Goal: Register for event/course

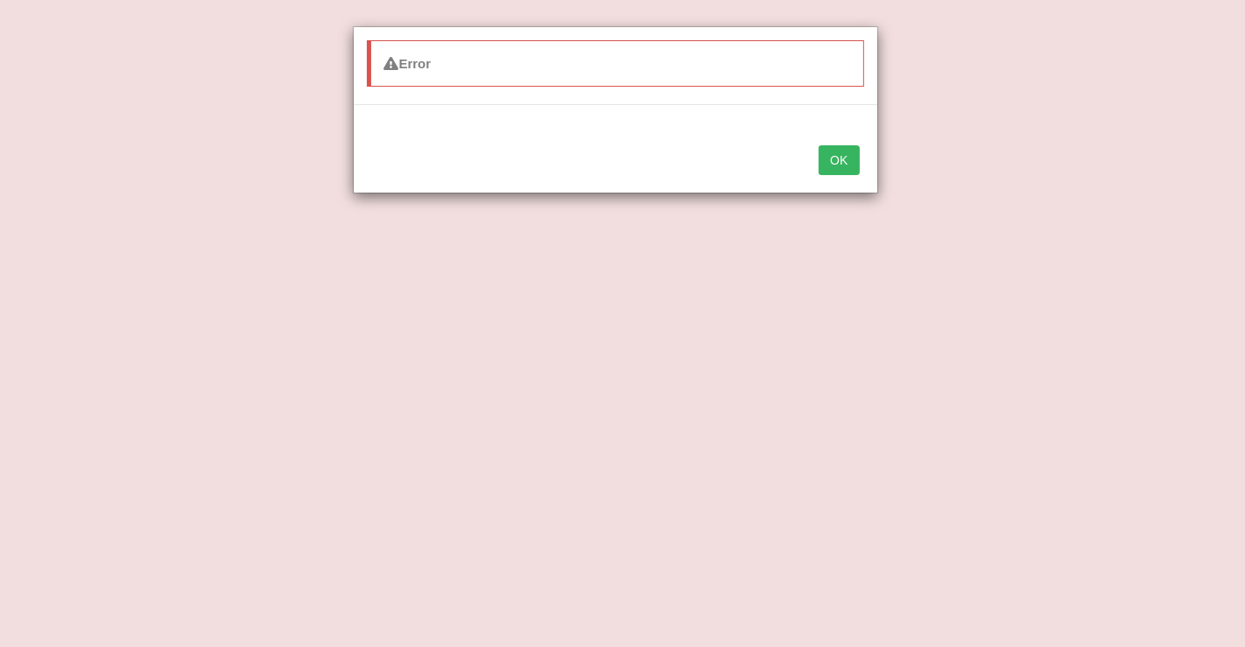
scroll to position [40, 0]
click at [843, 156] on button "OK" at bounding box center [839, 160] width 40 height 30
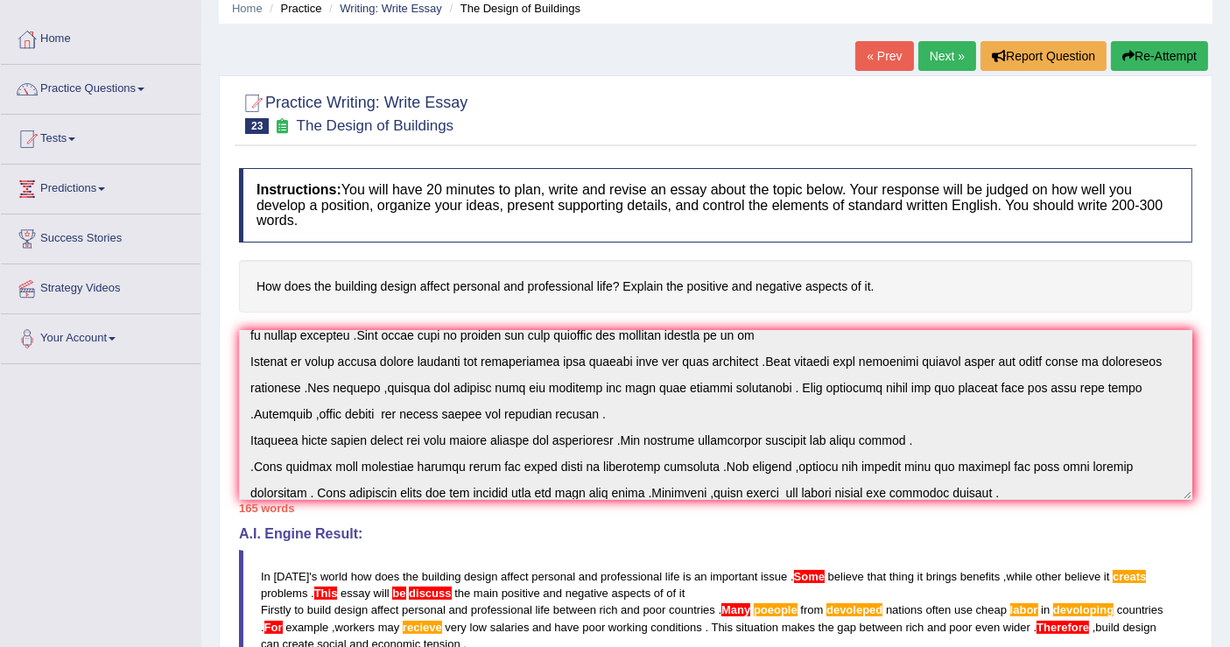
scroll to position [0, 0]
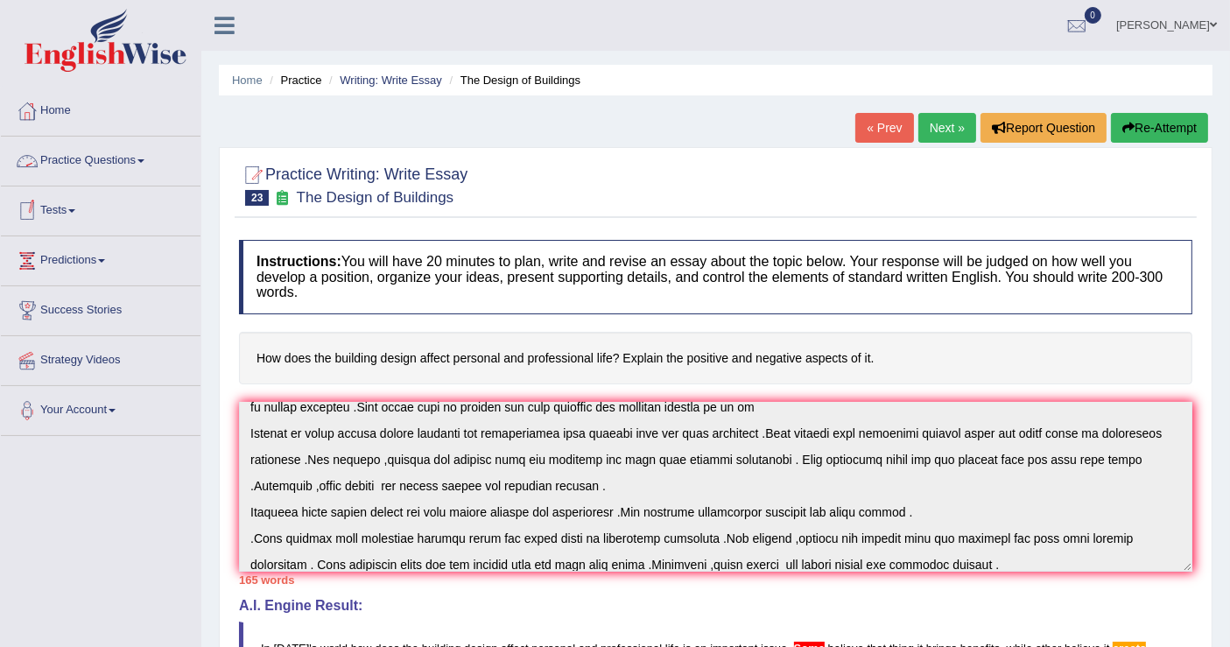
click at [76, 206] on link "Tests" at bounding box center [101, 209] width 200 height 44
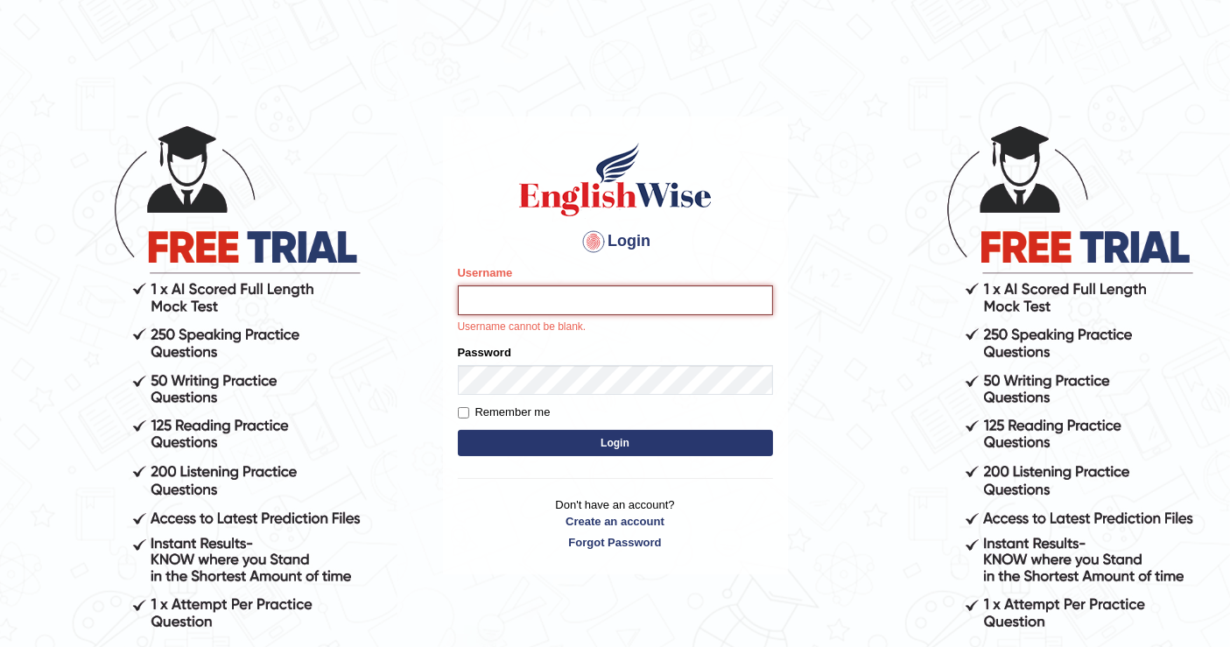
type input "mustafaD"
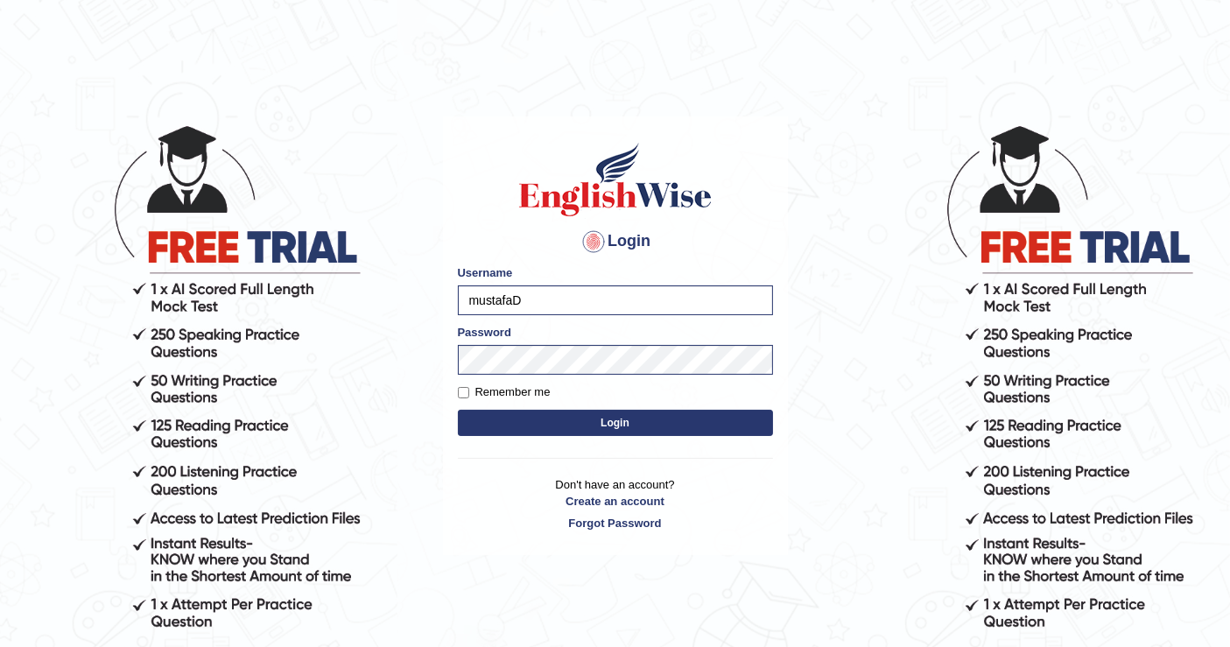
click at [593, 421] on button "Login" at bounding box center [615, 423] width 315 height 26
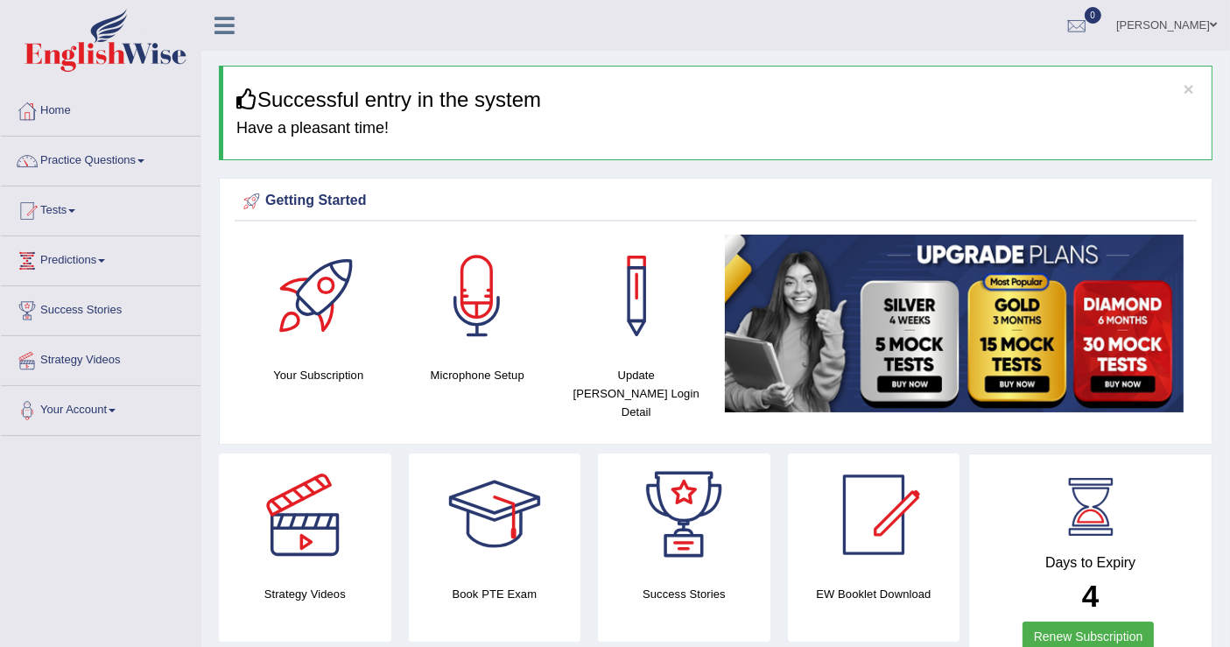
click at [75, 210] on span at bounding box center [71, 211] width 7 height 4
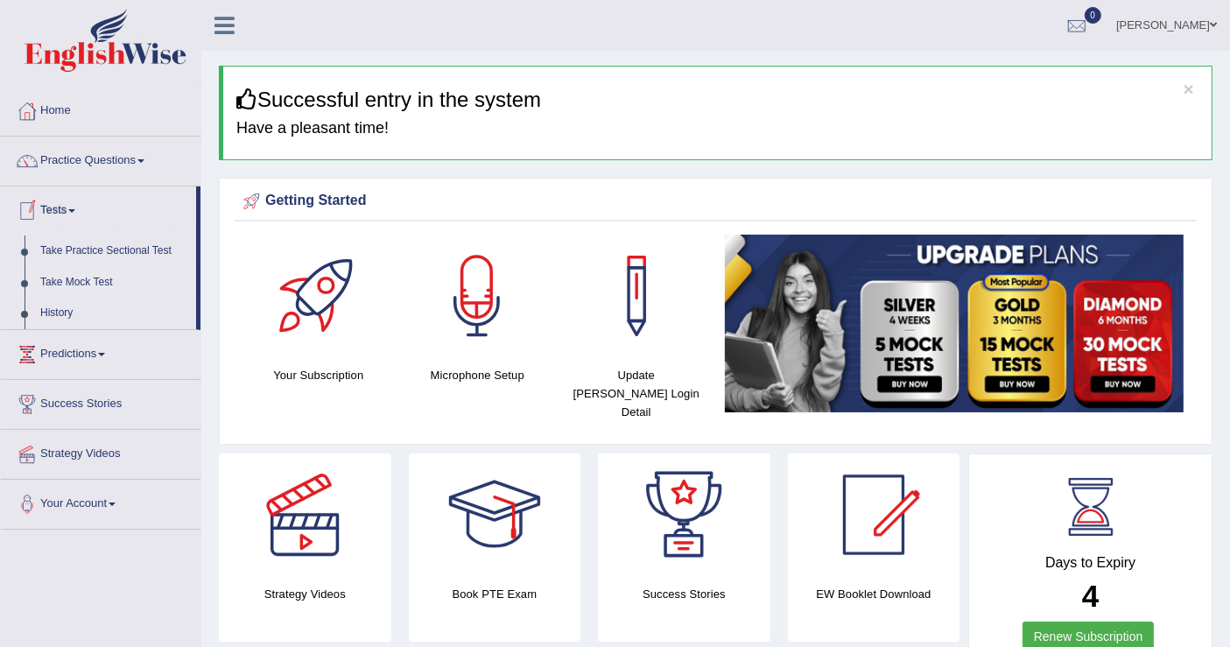
click at [123, 290] on link "Take Mock Test" at bounding box center [114, 283] width 164 height 32
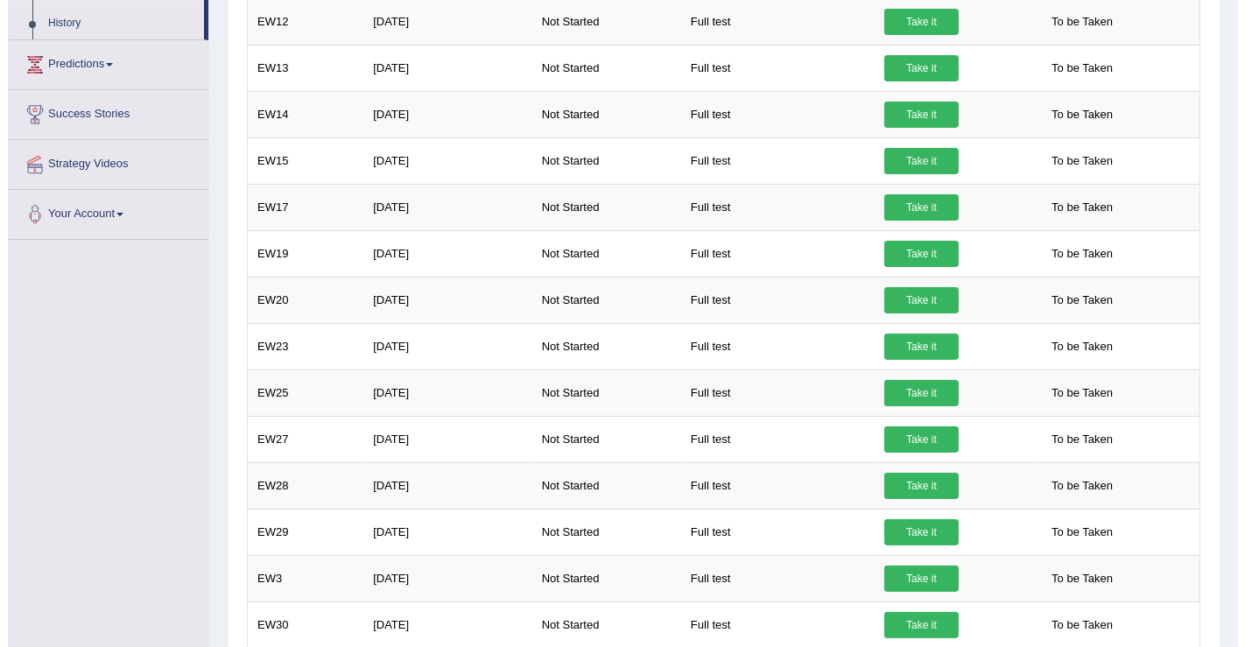
scroll to position [290, 0]
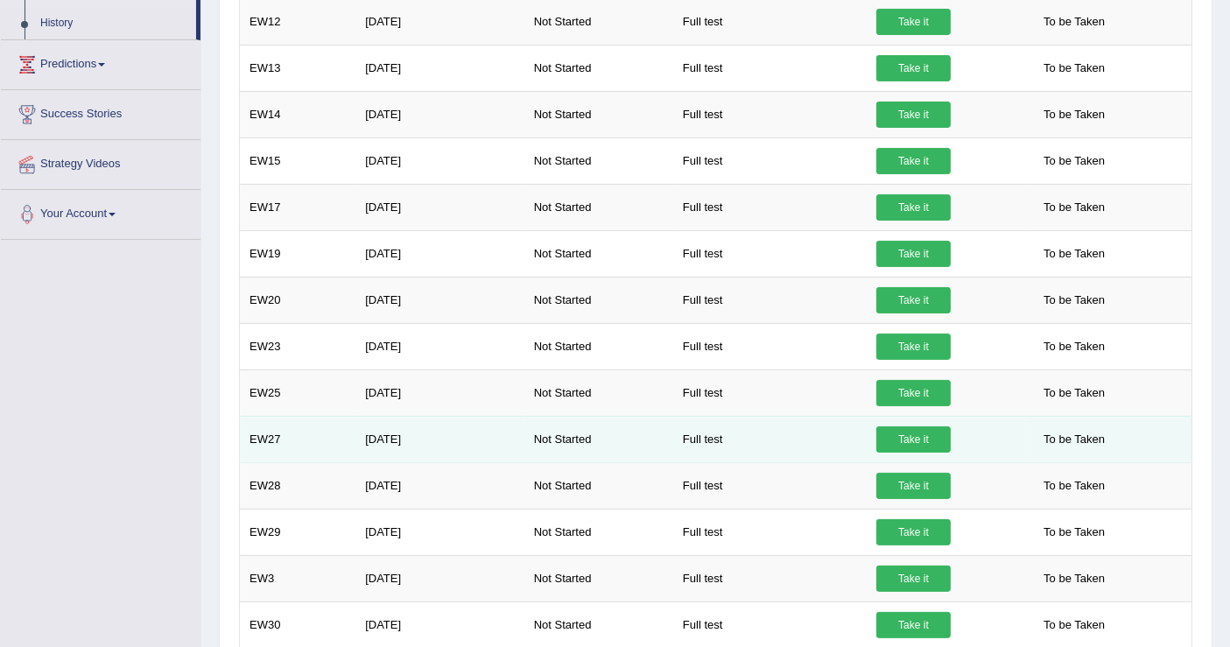
click at [926, 440] on link "Take it" at bounding box center [914, 440] width 74 height 26
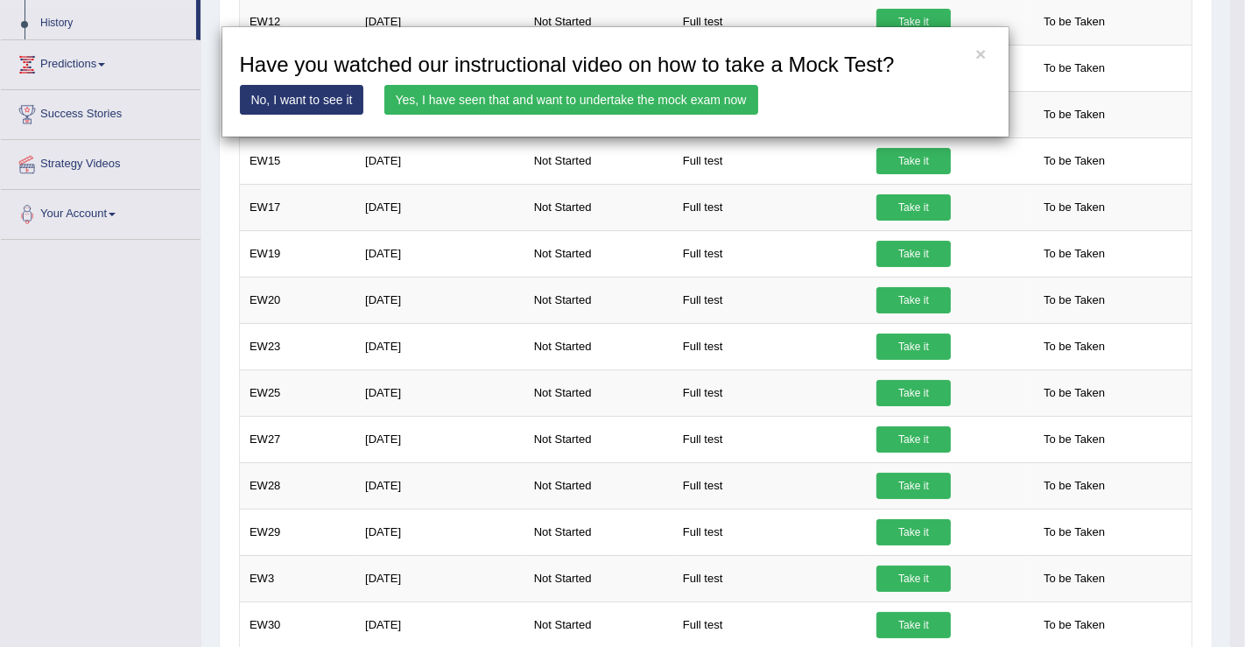
click at [728, 114] on link "Yes, I have seen that and want to undertake the mock exam now" at bounding box center [571, 100] width 374 height 30
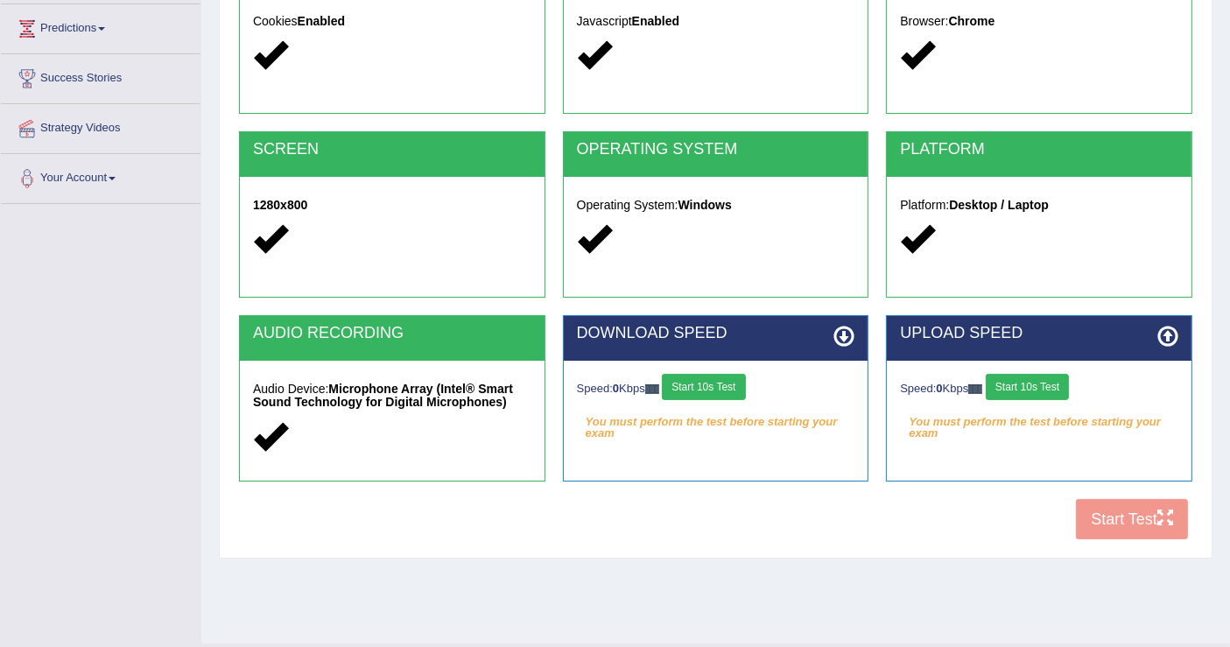
scroll to position [271, 0]
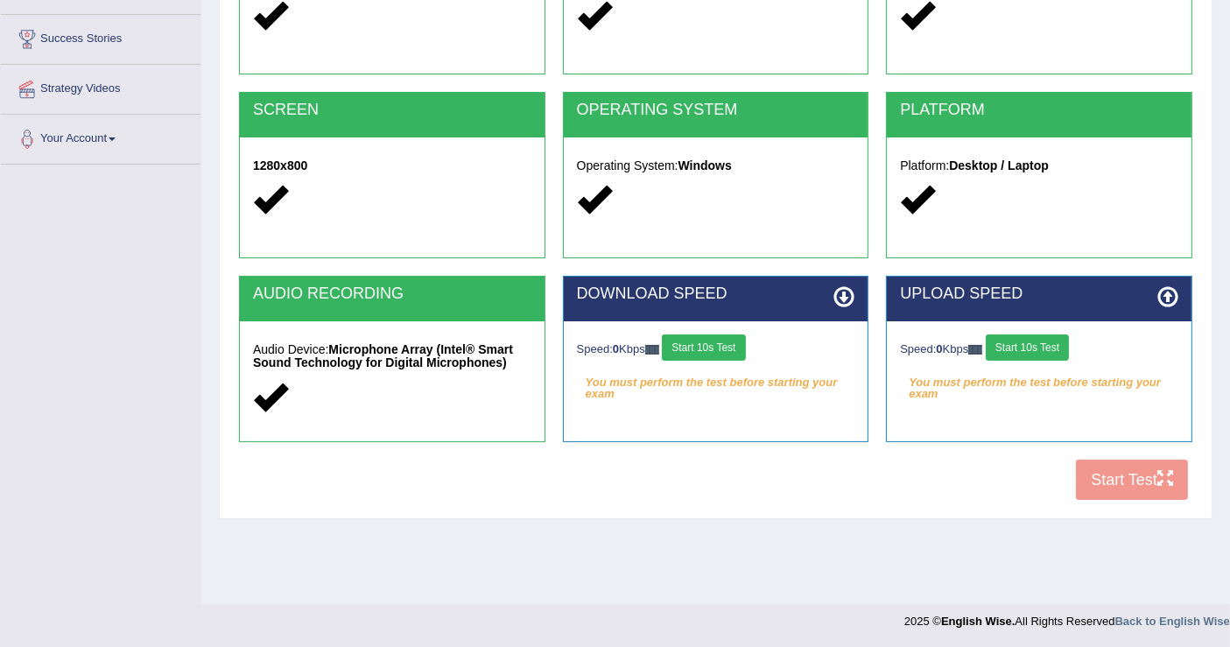
click at [1042, 342] on button "Start 10s Test" at bounding box center [1027, 348] width 83 height 26
click at [1065, 348] on button "Start 10s Test" at bounding box center [1053, 348] width 83 height 26
click at [728, 352] on div "Speed: 0 Kbps Start 10s Test" at bounding box center [716, 350] width 278 height 31
click at [733, 351] on button "Start 10s Test" at bounding box center [703, 348] width 83 height 26
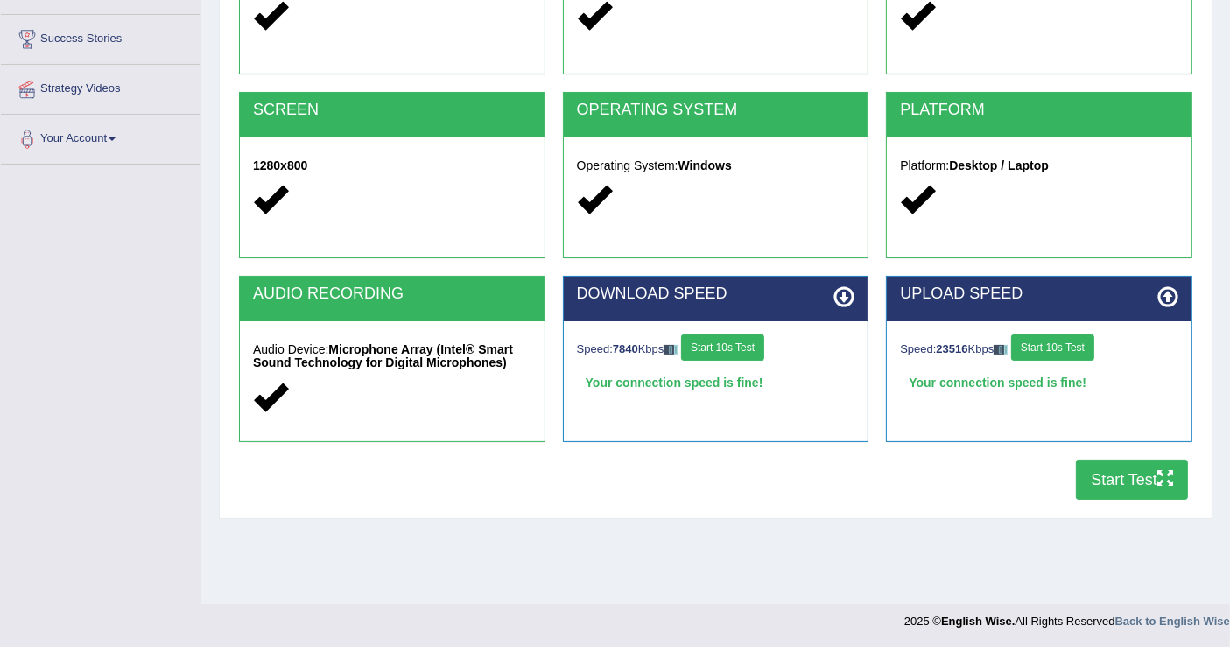
click at [1163, 478] on icon "button" at bounding box center [1166, 478] width 16 height 16
